Goal: Obtain resource: Download file/media

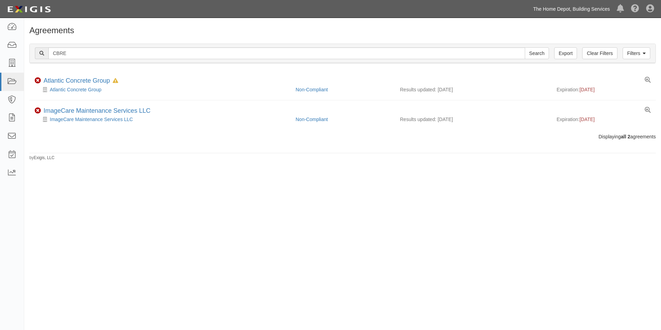
click at [550, 8] on link "The Home Depot, Building Services" at bounding box center [571, 9] width 84 height 14
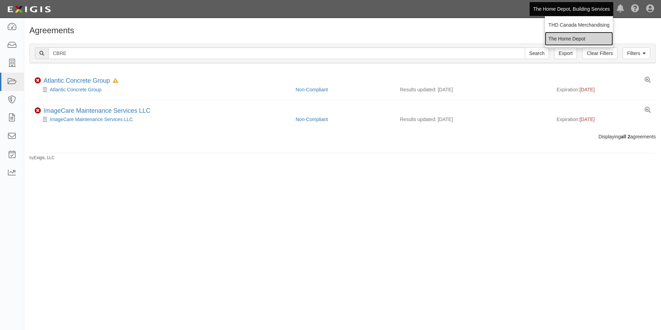
click at [559, 36] on link "The Home Depot" at bounding box center [579, 39] width 68 height 14
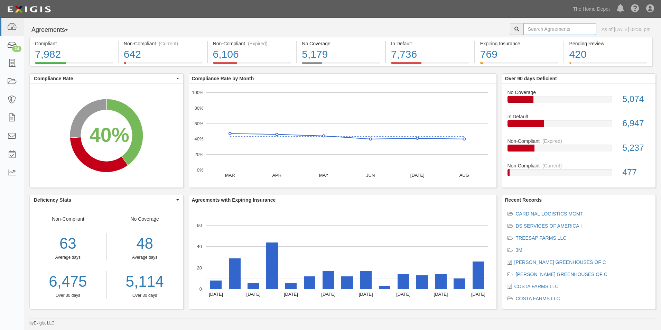
click at [568, 31] on input "text" at bounding box center [559, 29] width 73 height 12
paste input "27970"
type input "27970"
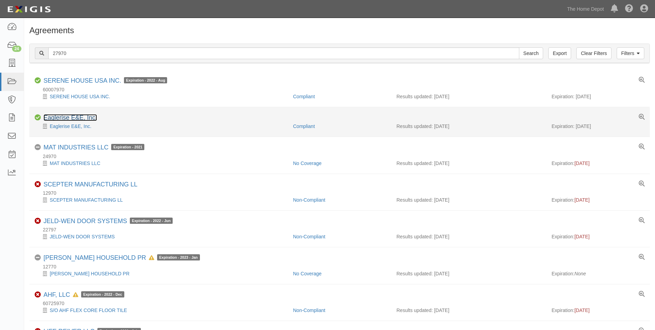
click at [75, 117] on link "Eaglerise E&E, Inc." at bounding box center [71, 117] width 54 height 7
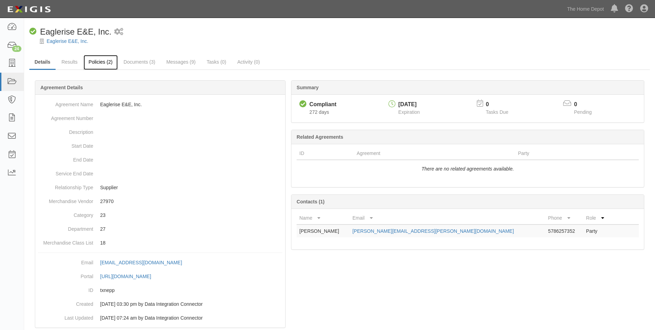
click at [101, 64] on link "Policies (2)" at bounding box center [101, 62] width 34 height 15
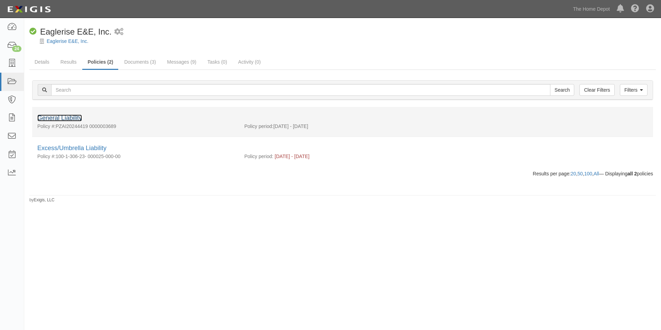
click at [73, 117] on link "General Liability" at bounding box center [59, 117] width 45 height 7
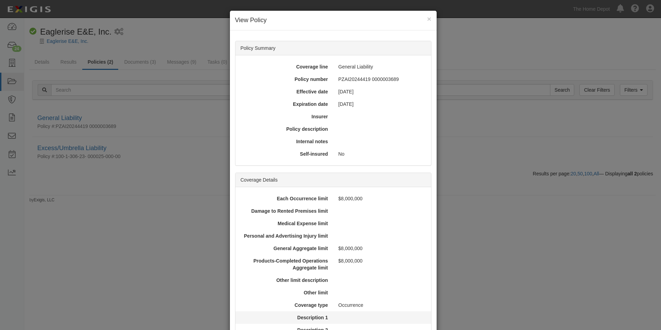
scroll to position [142, 0]
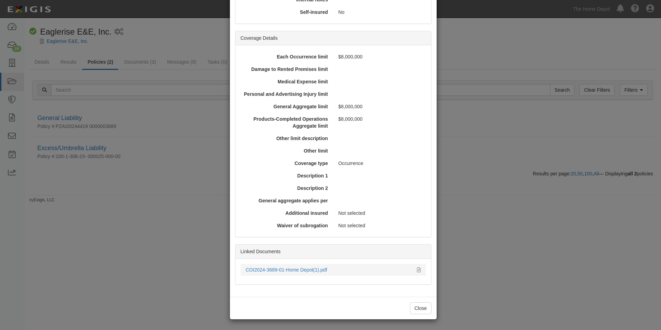
click at [269, 266] on div "COI2024-3689-01-Home Depot(1).pdf" at bounding box center [329, 269] width 166 height 7
click at [269, 268] on link "COI2024-3689-01-Home Depot(1).pdf" at bounding box center [287, 270] width 82 height 6
